Goal: Transaction & Acquisition: Purchase product/service

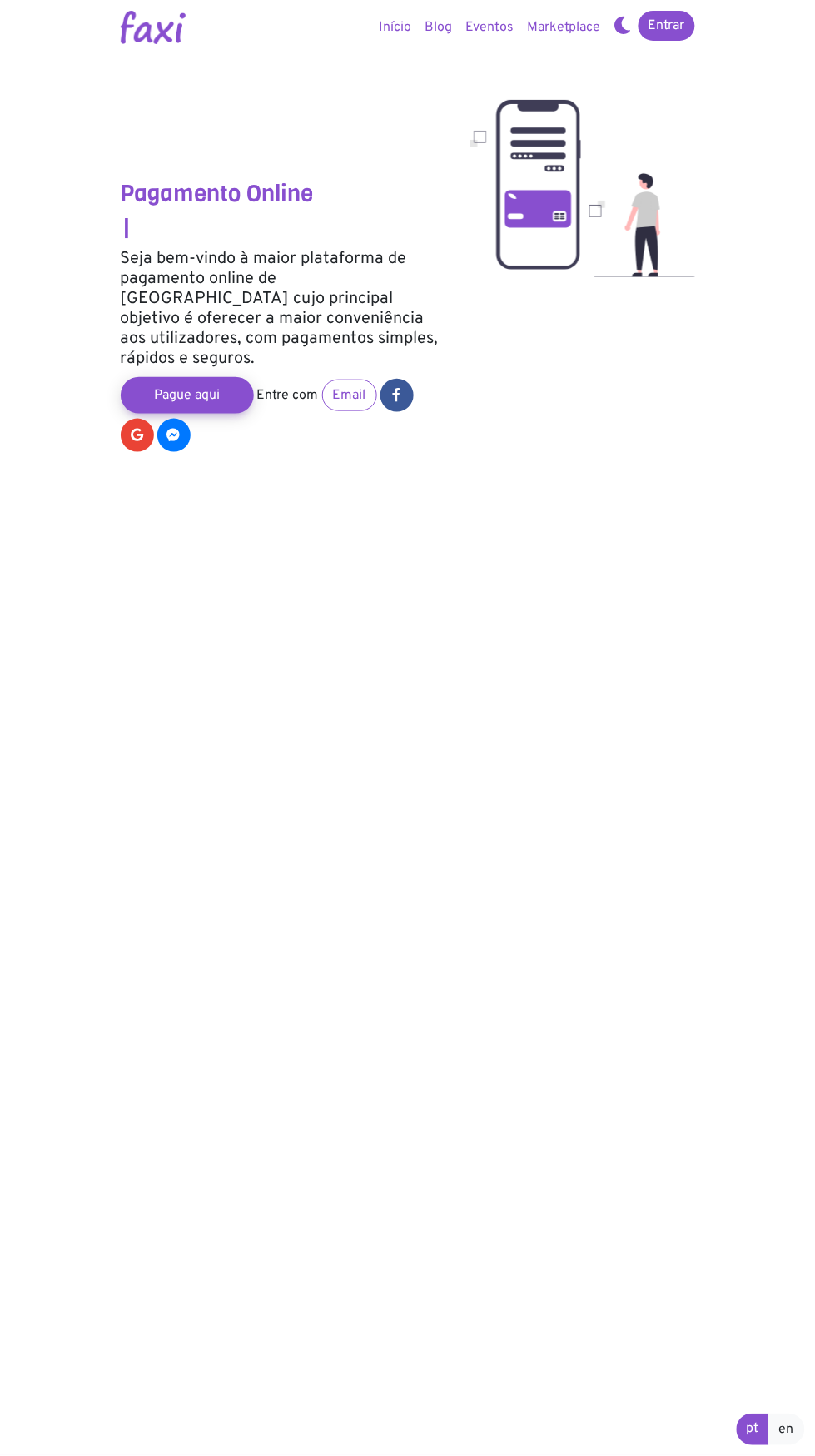
click at [546, 547] on section "Pagamento Online | Seja bem-vindo à maior plataforma de pagamento online de Cab…" at bounding box center [408, 728] width 815 height 1456
click at [570, 518] on section "Pagamento Online Ino | Seja bem-vindo à maior plataforma de pagamento online de…" at bounding box center [408, 728] width 815 height 1456
click at [631, 404] on div at bounding box center [583, 237] width 250 height 435
click at [707, 333] on section "Pagamento Online Dife | Seja bem-vindo à maior plataforma de pagamento online d…" at bounding box center [408, 728] width 815 height 1456
click at [683, 19] on link "Entrar" at bounding box center [667, 26] width 57 height 30
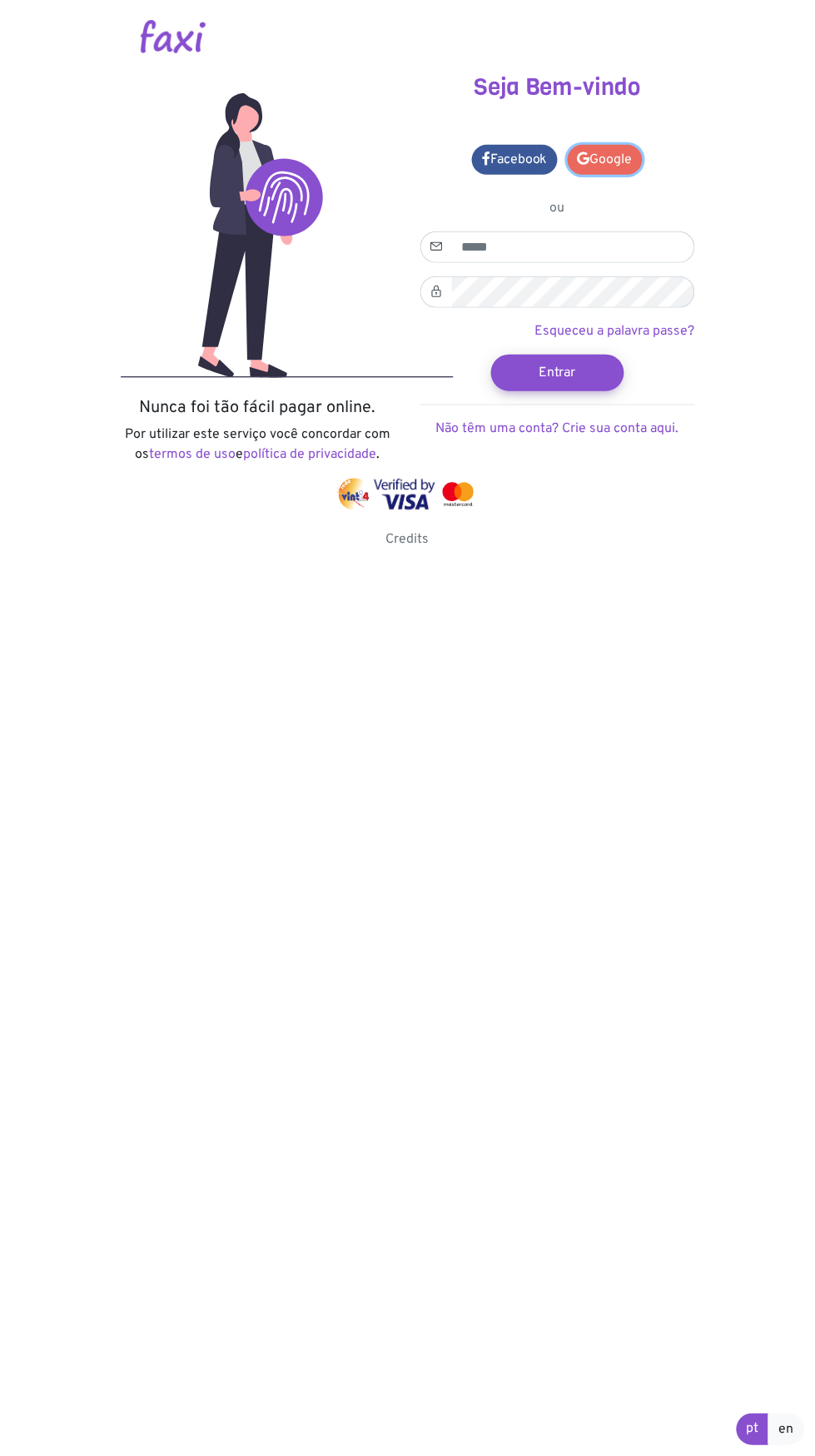
click at [605, 166] on link "Google" at bounding box center [605, 160] width 75 height 30
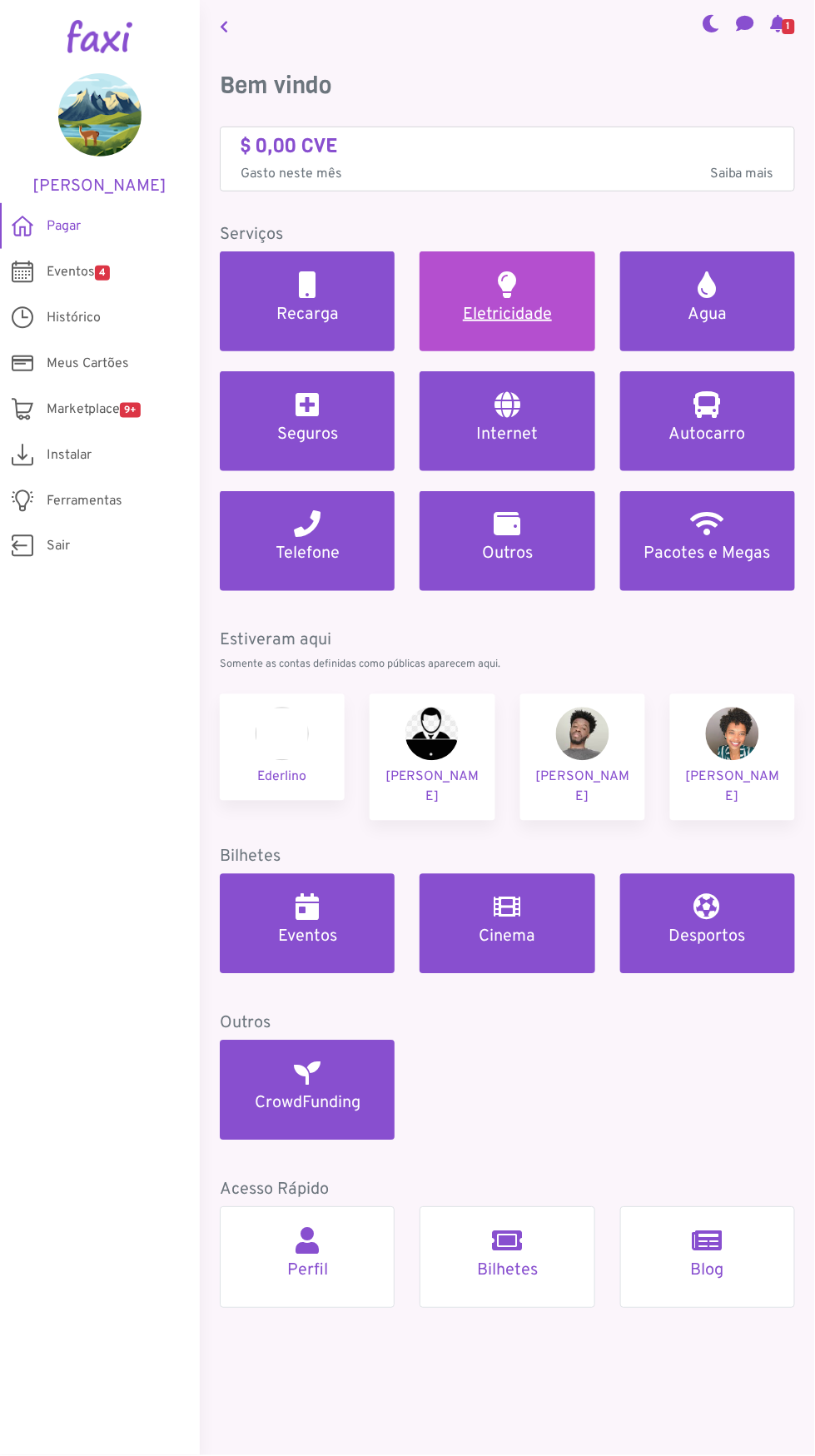
click at [502, 311] on h5 "Eletricidade" at bounding box center [506, 314] width 135 height 20
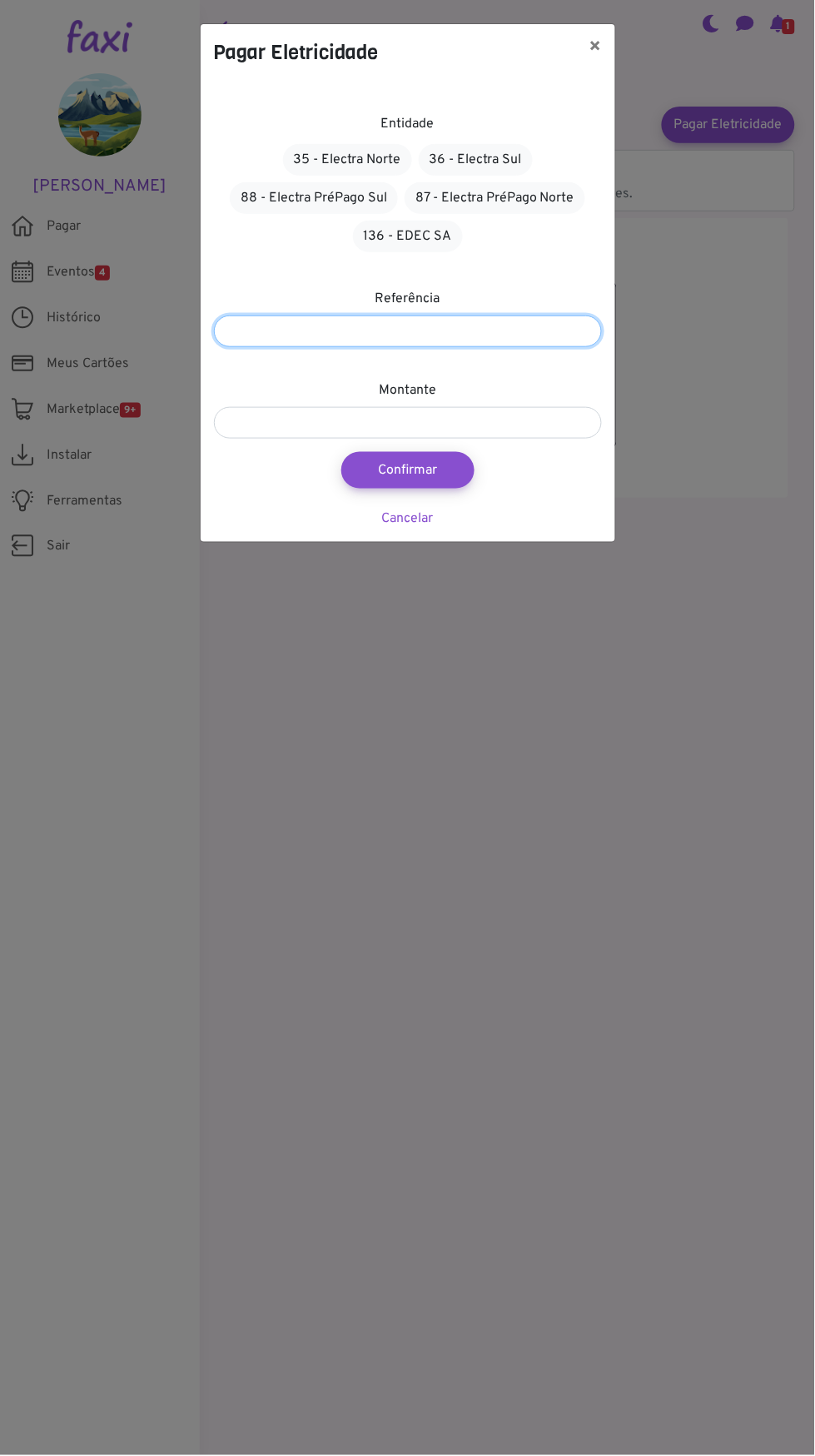
click at [503, 333] on input "number" at bounding box center [408, 331] width 388 height 32
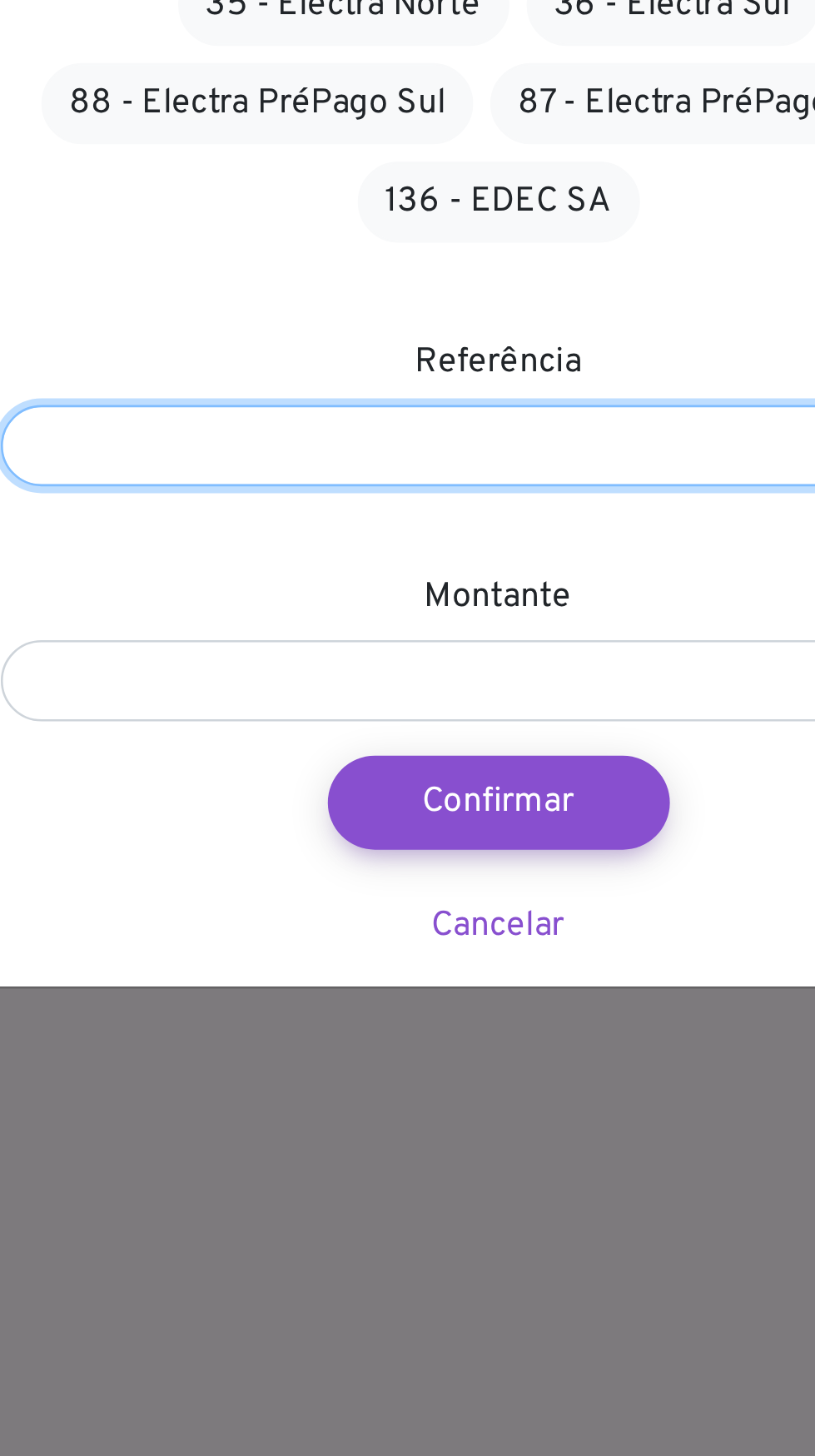
type input "*"
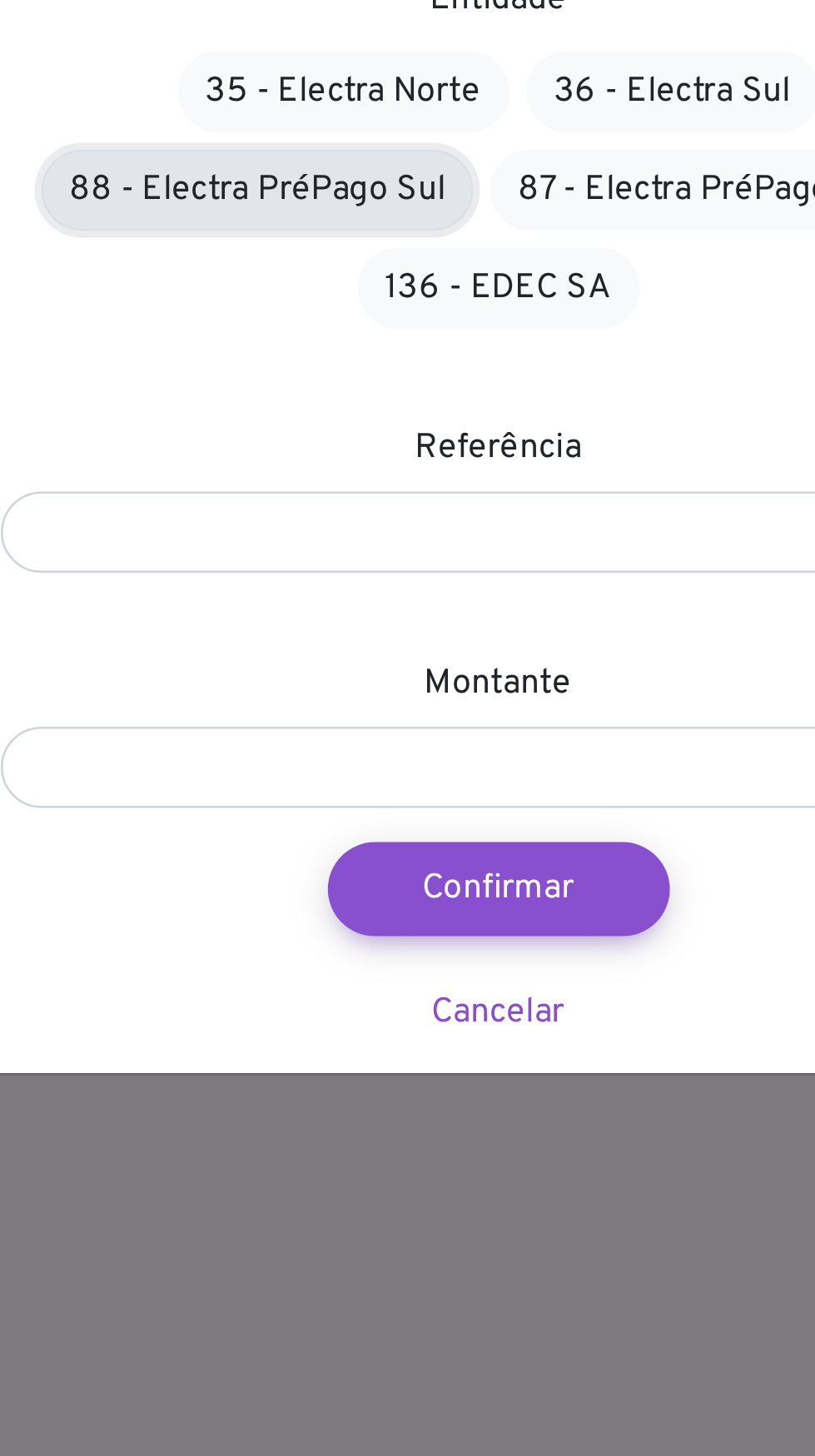
click at [349, 186] on link "88 - Electra PréPago Sul" at bounding box center [314, 197] width 168 height 32
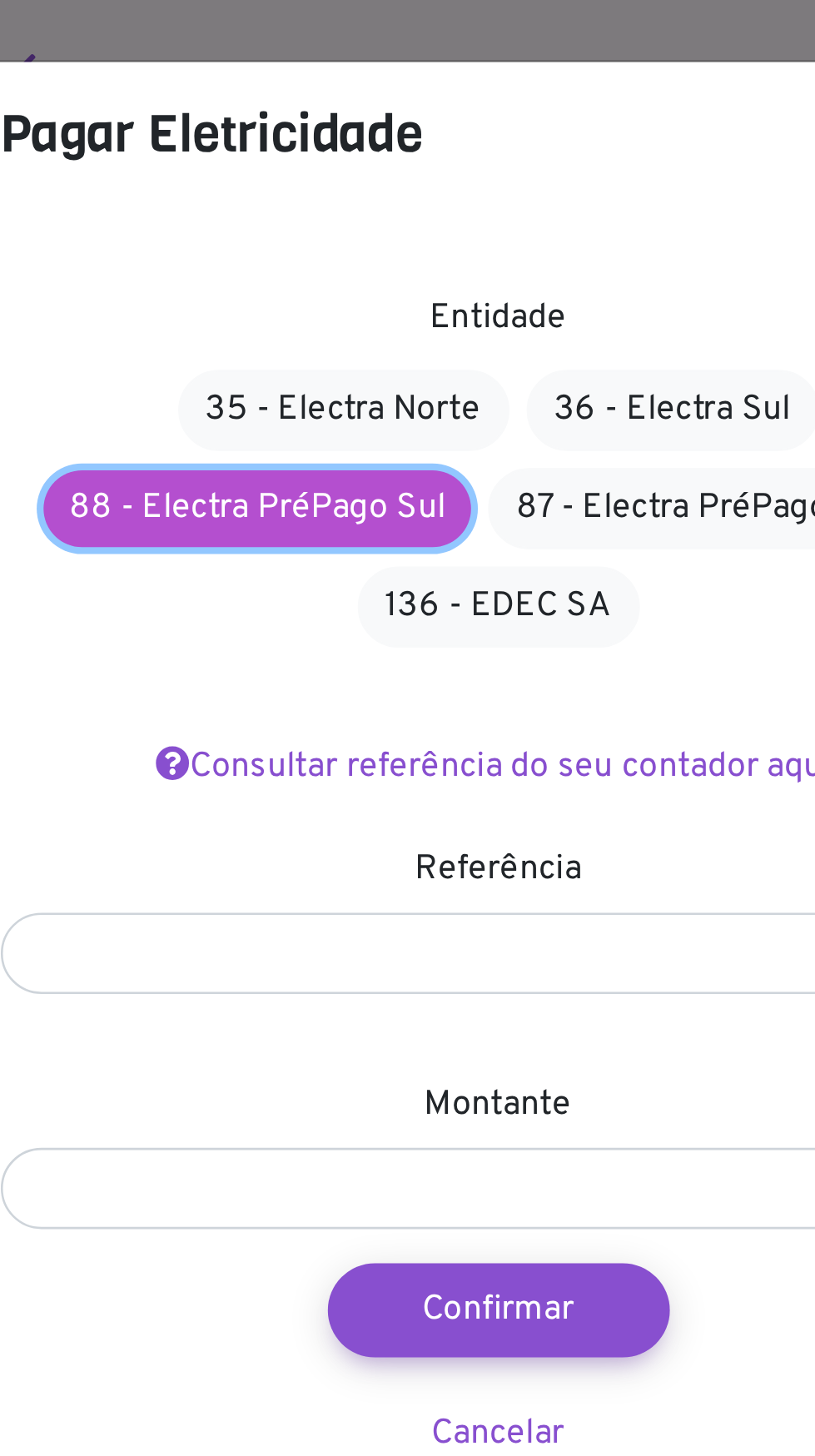
click at [347, 187] on link "88 - Electra PréPago Sul" at bounding box center [314, 197] width 166 height 30
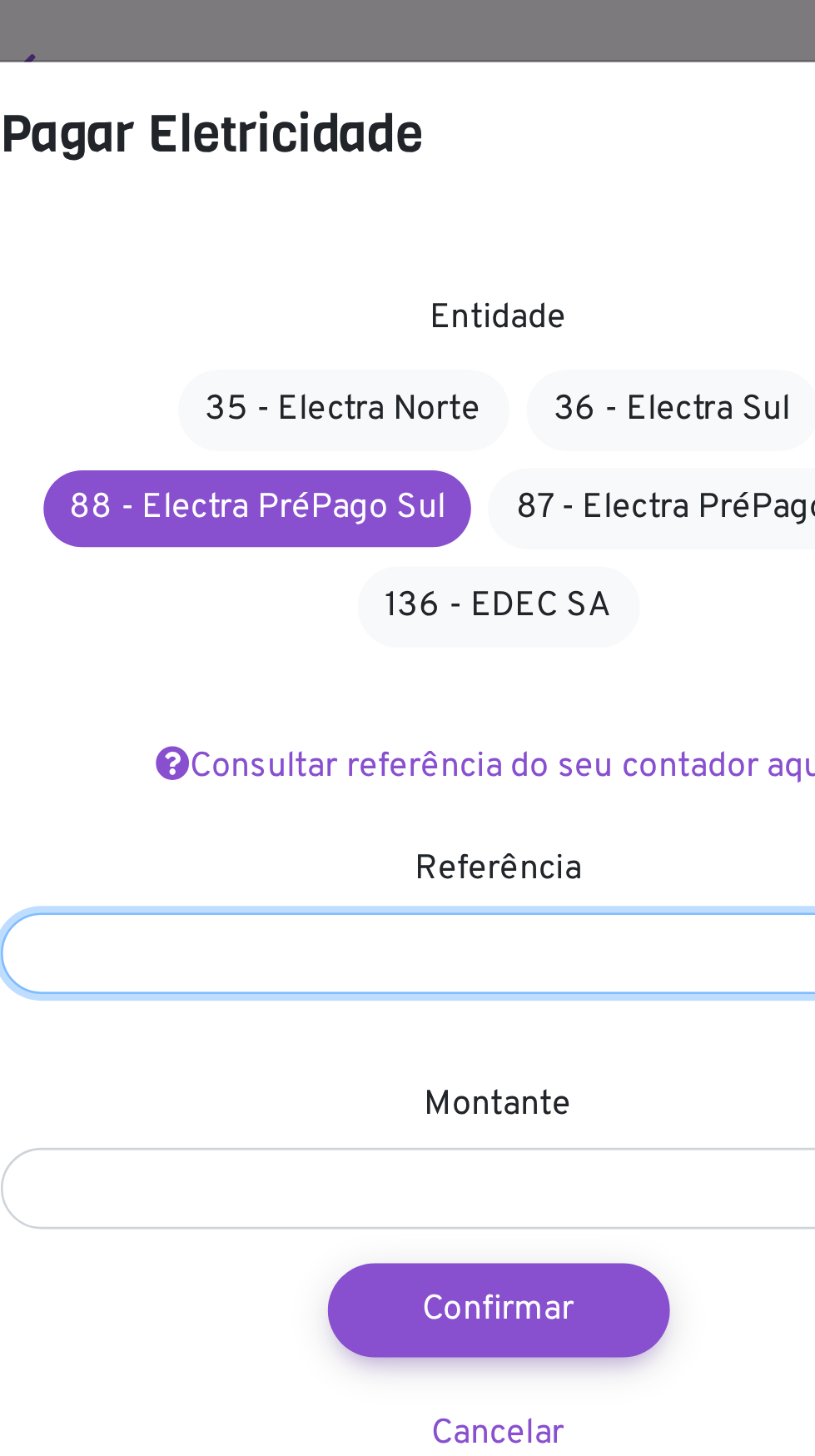
click at [434, 371] on input "number" at bounding box center [408, 371] width 388 height 32
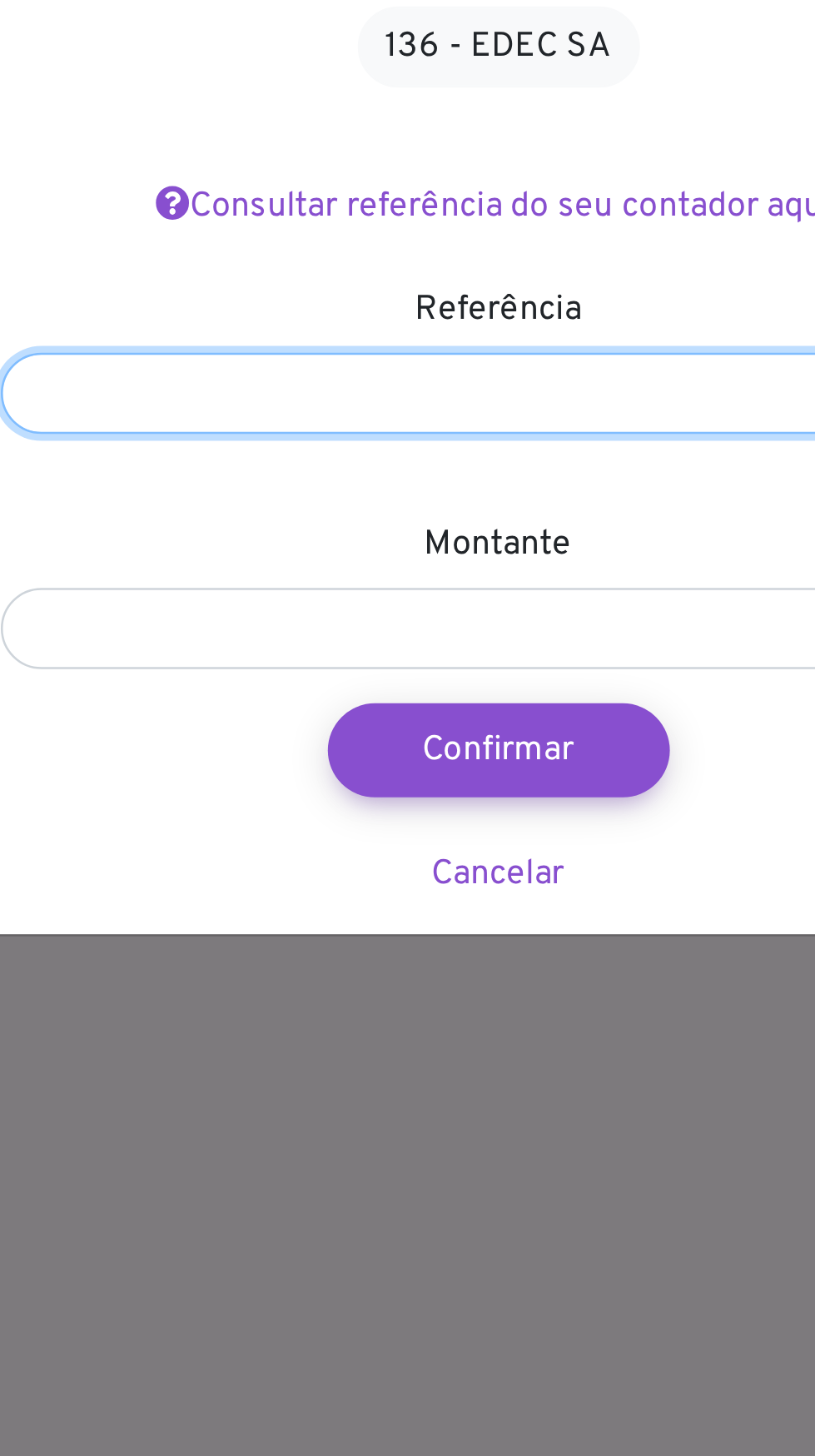
type input "*"
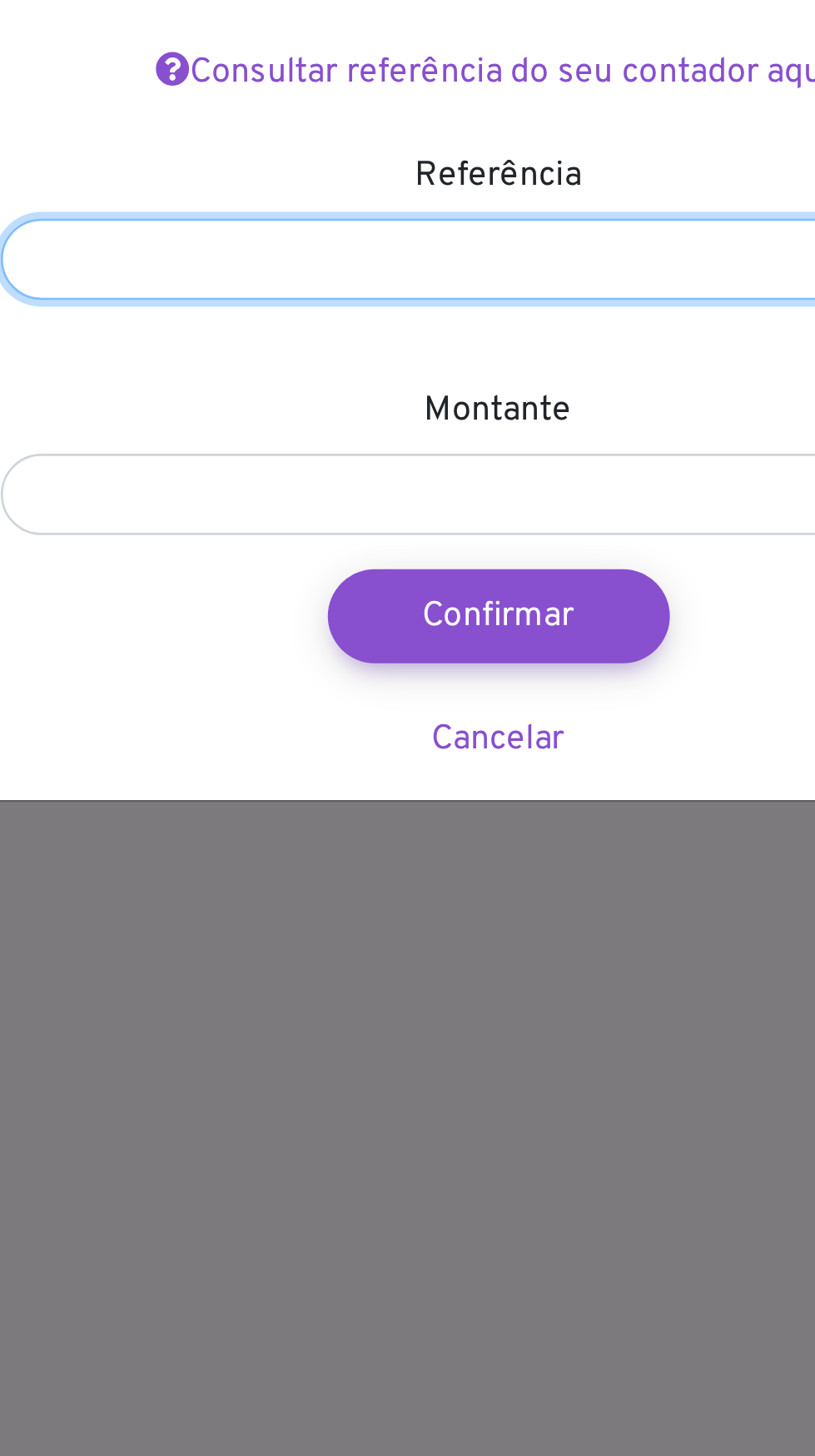
type input "******"
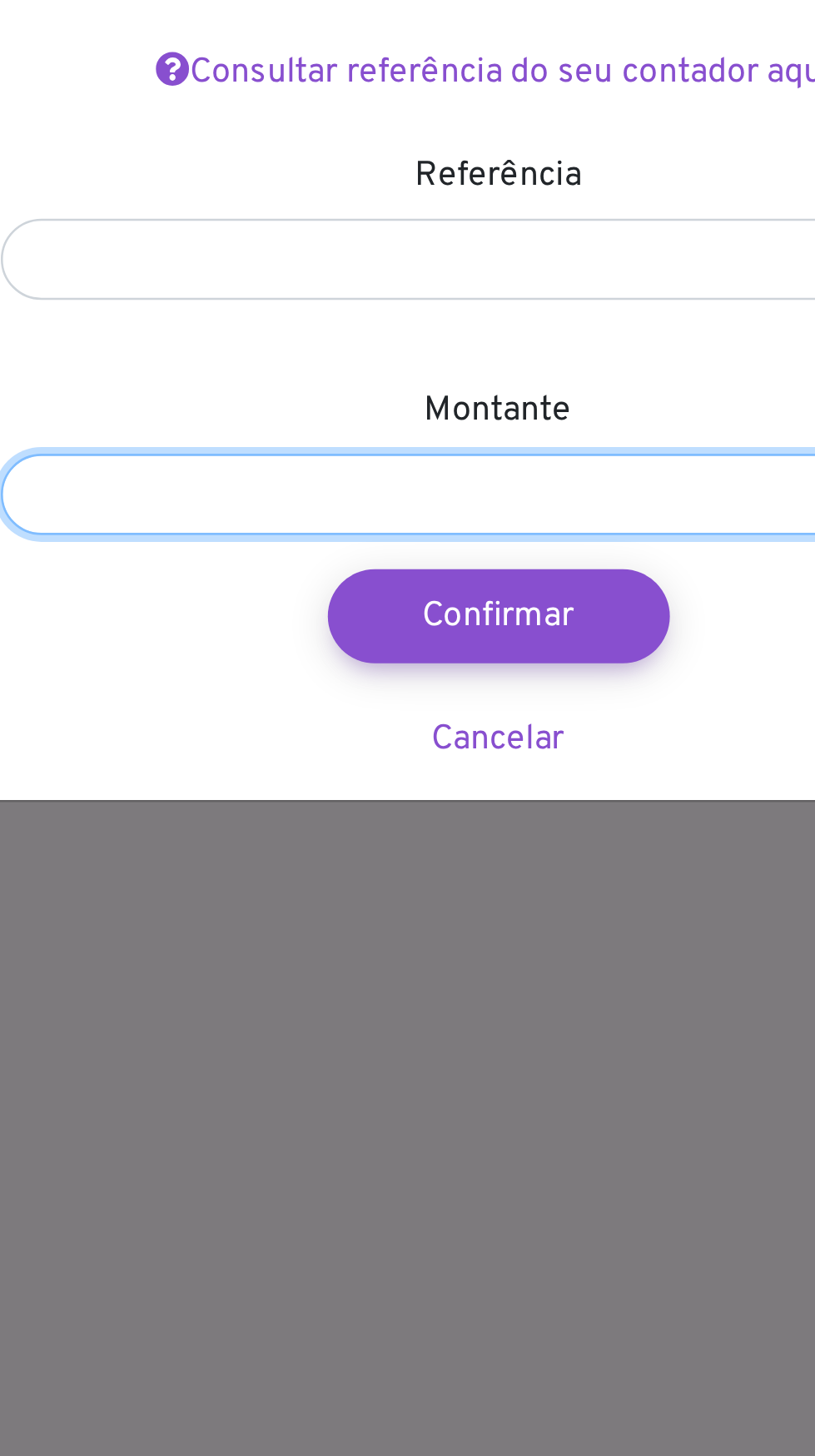
click at [441, 469] on input "number" at bounding box center [408, 462] width 388 height 32
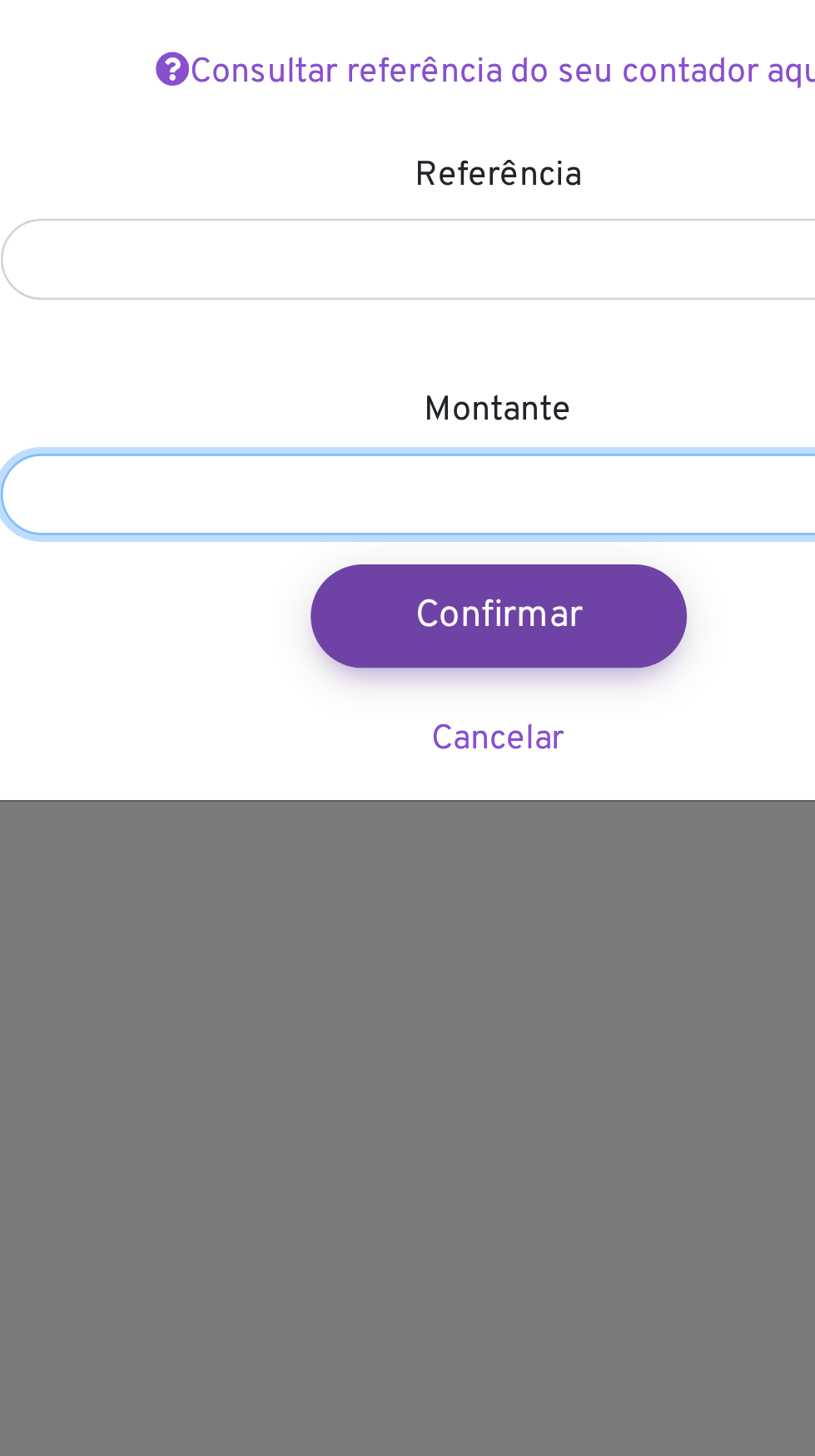
type input "****"
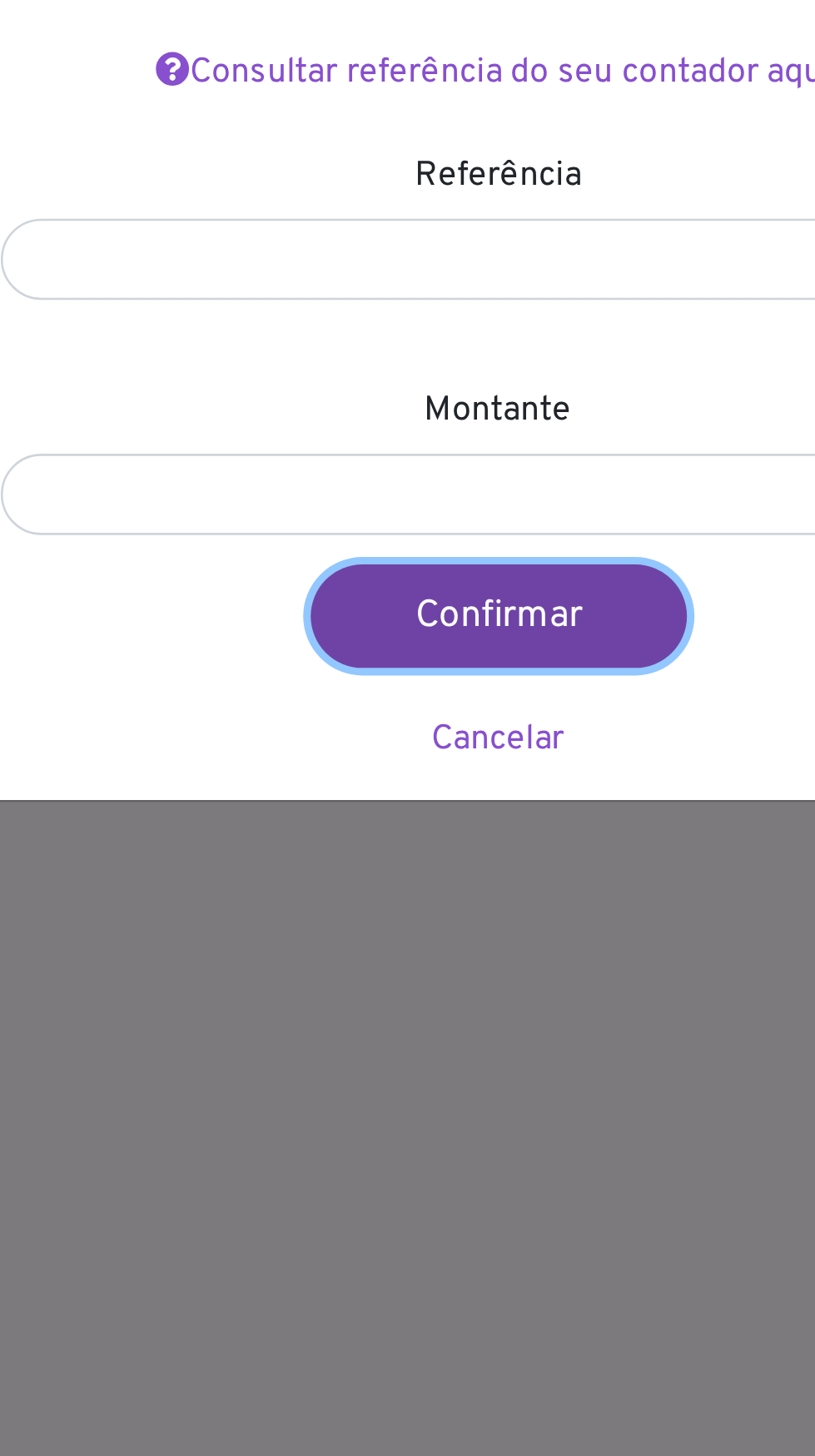
click at [434, 504] on button "Confirmar" at bounding box center [408, 510] width 147 height 40
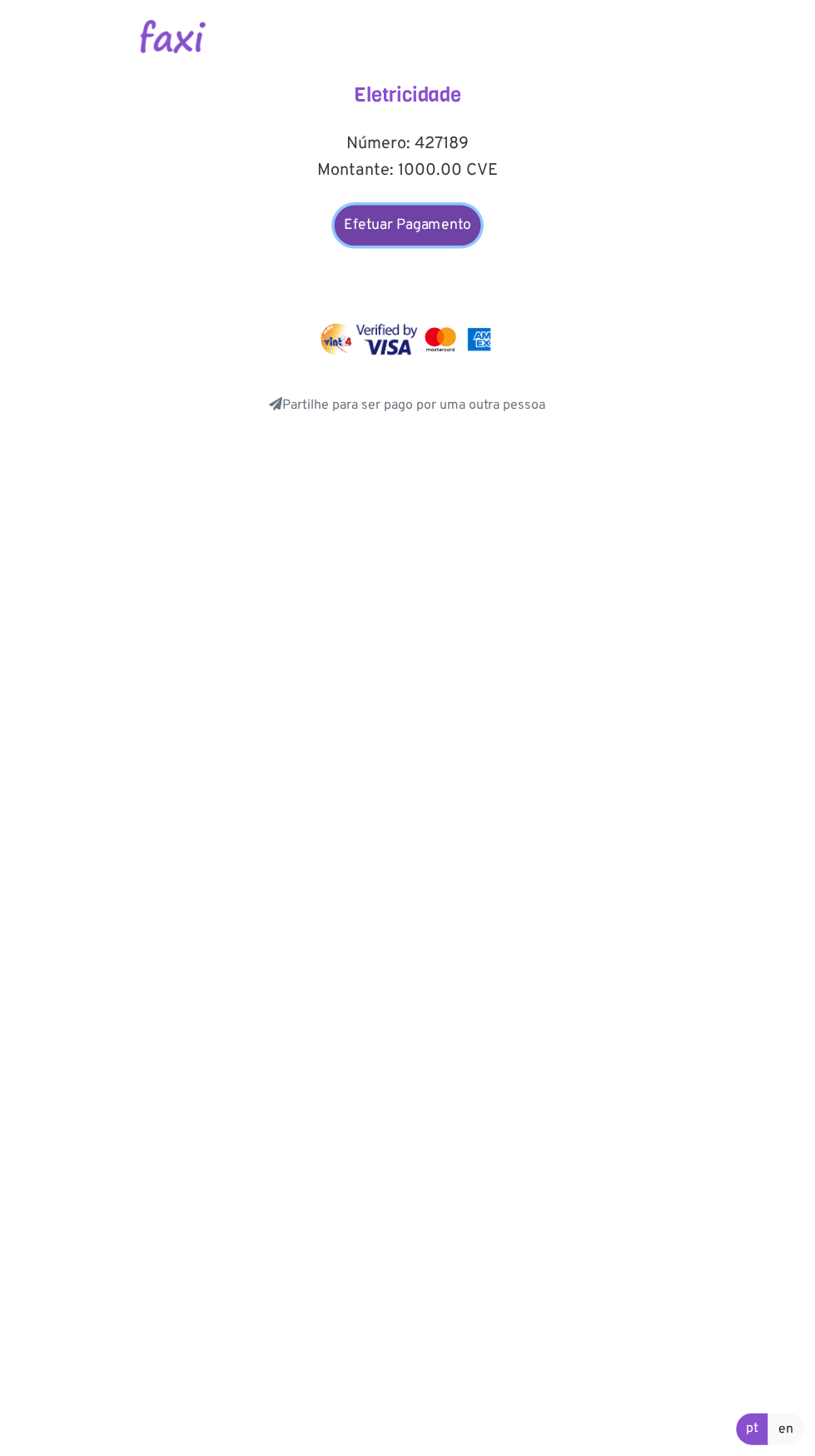
click at [423, 228] on link "Efetuar Pagamento" at bounding box center [408, 226] width 147 height 40
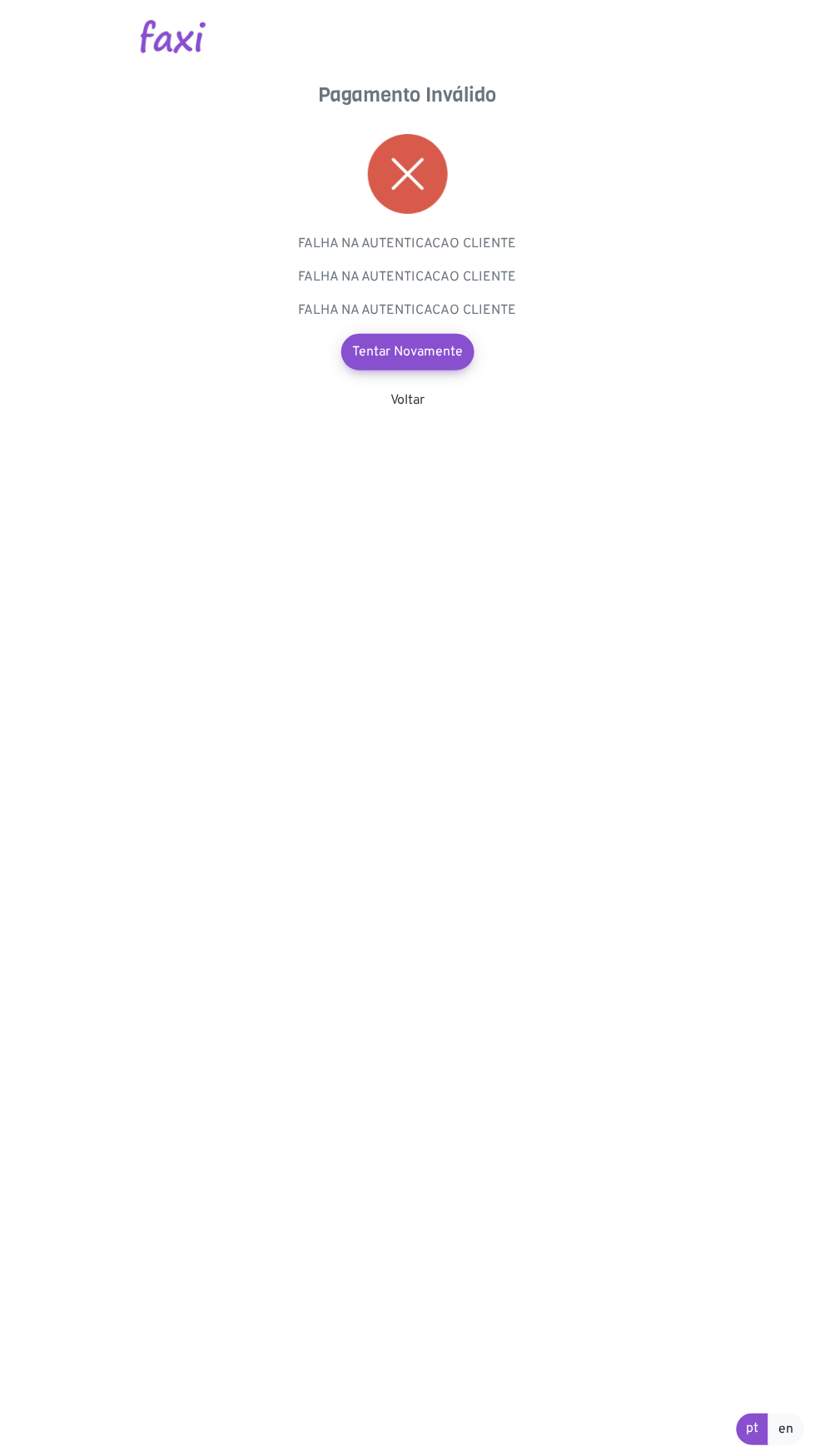
click at [685, 420] on html "Pagamento Inválido FALHA NA AUTENTICACAO CLIENTE FALHA NA AUTENTICACAO CLIENTE …" at bounding box center [408, 210] width 815 height 420
click at [439, 351] on link "Tentar Novamente" at bounding box center [408, 352] width 147 height 40
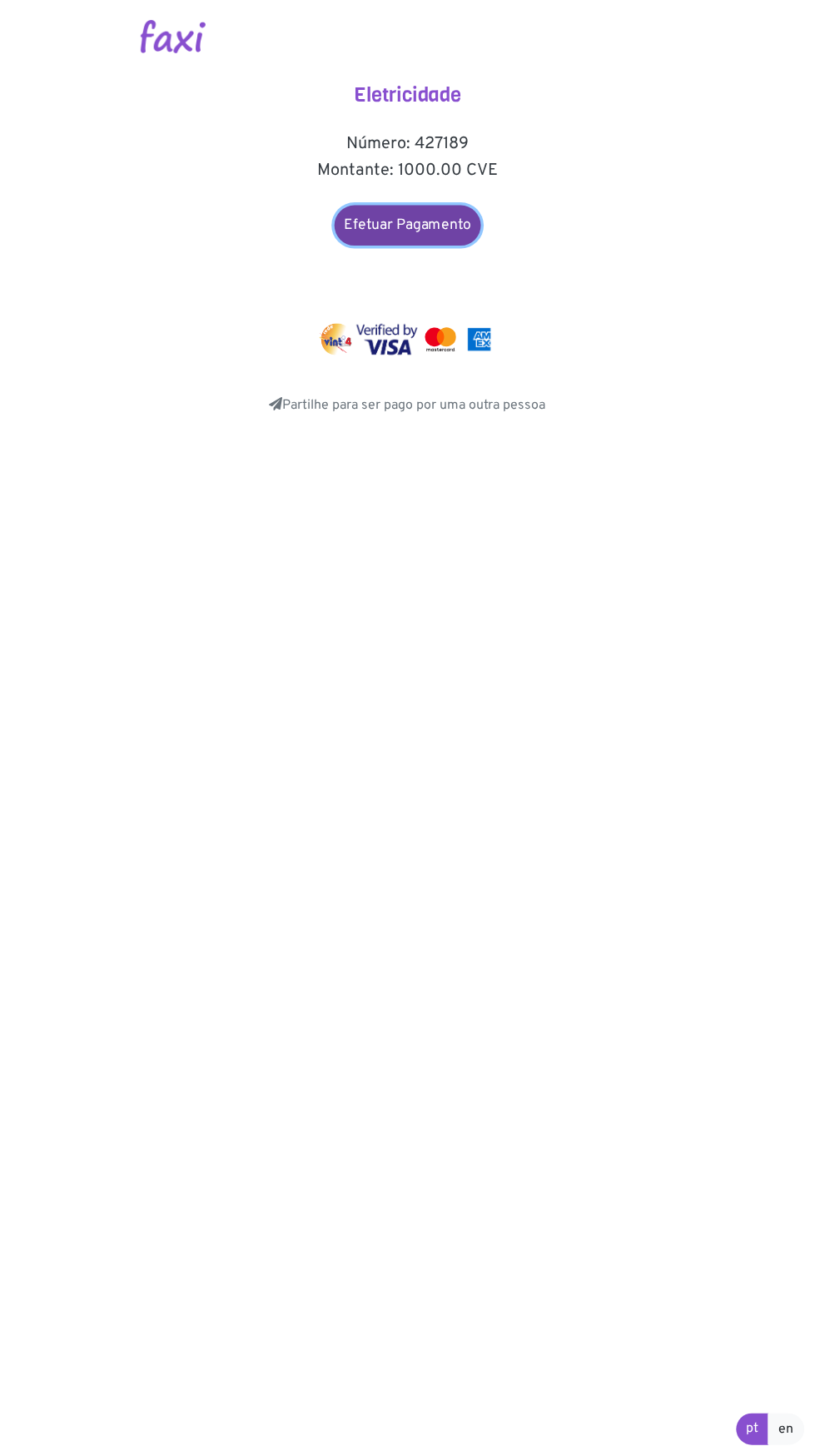
click at [436, 222] on link "Efetuar Pagamento" at bounding box center [408, 226] width 147 height 40
